Goal: Information Seeking & Learning: Learn about a topic

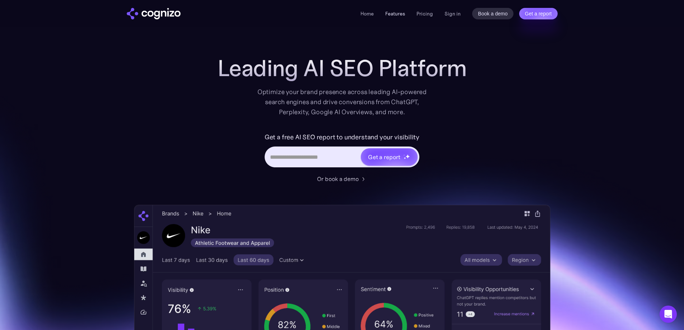
click at [399, 14] on link "Features" at bounding box center [395, 13] width 20 height 6
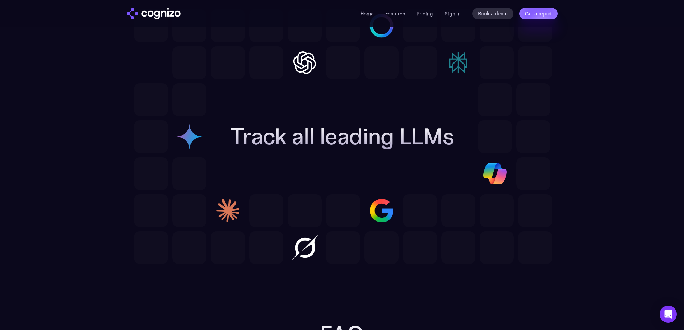
scroll to position [1729, 0]
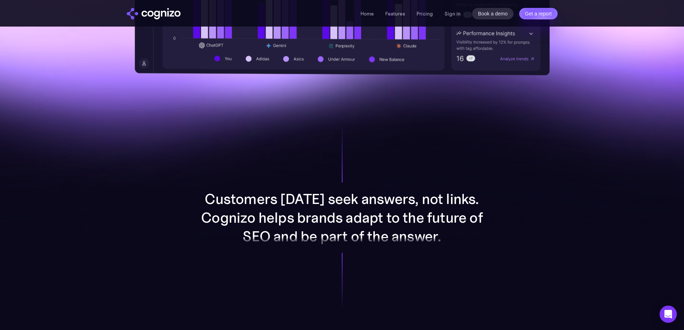
scroll to position [323, 0]
